Goal: Navigation & Orientation: Find specific page/section

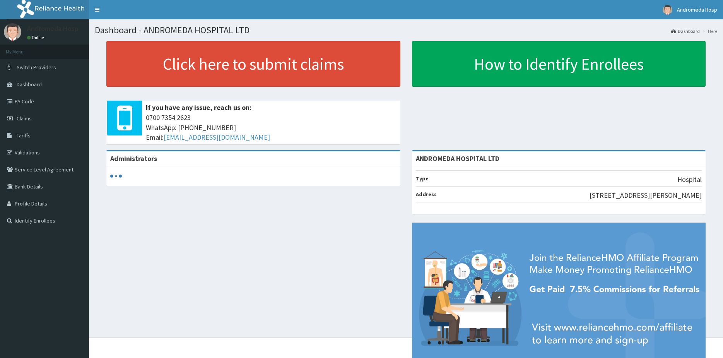
click at [34, 152] on link "Validations" at bounding box center [44, 152] width 89 height 17
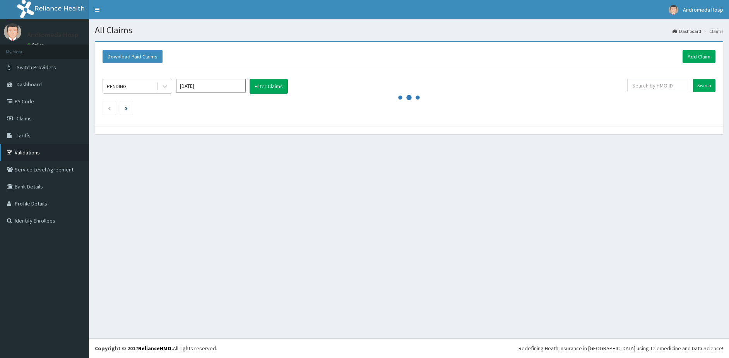
click at [41, 153] on link "Validations" at bounding box center [44, 152] width 89 height 17
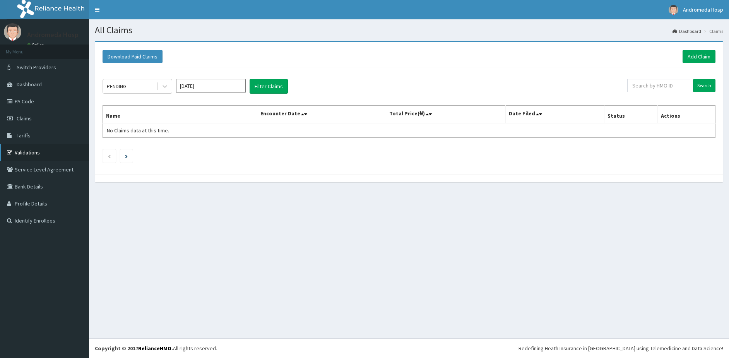
click at [41, 154] on link "Validations" at bounding box center [44, 152] width 89 height 17
